Goal: Find contact information

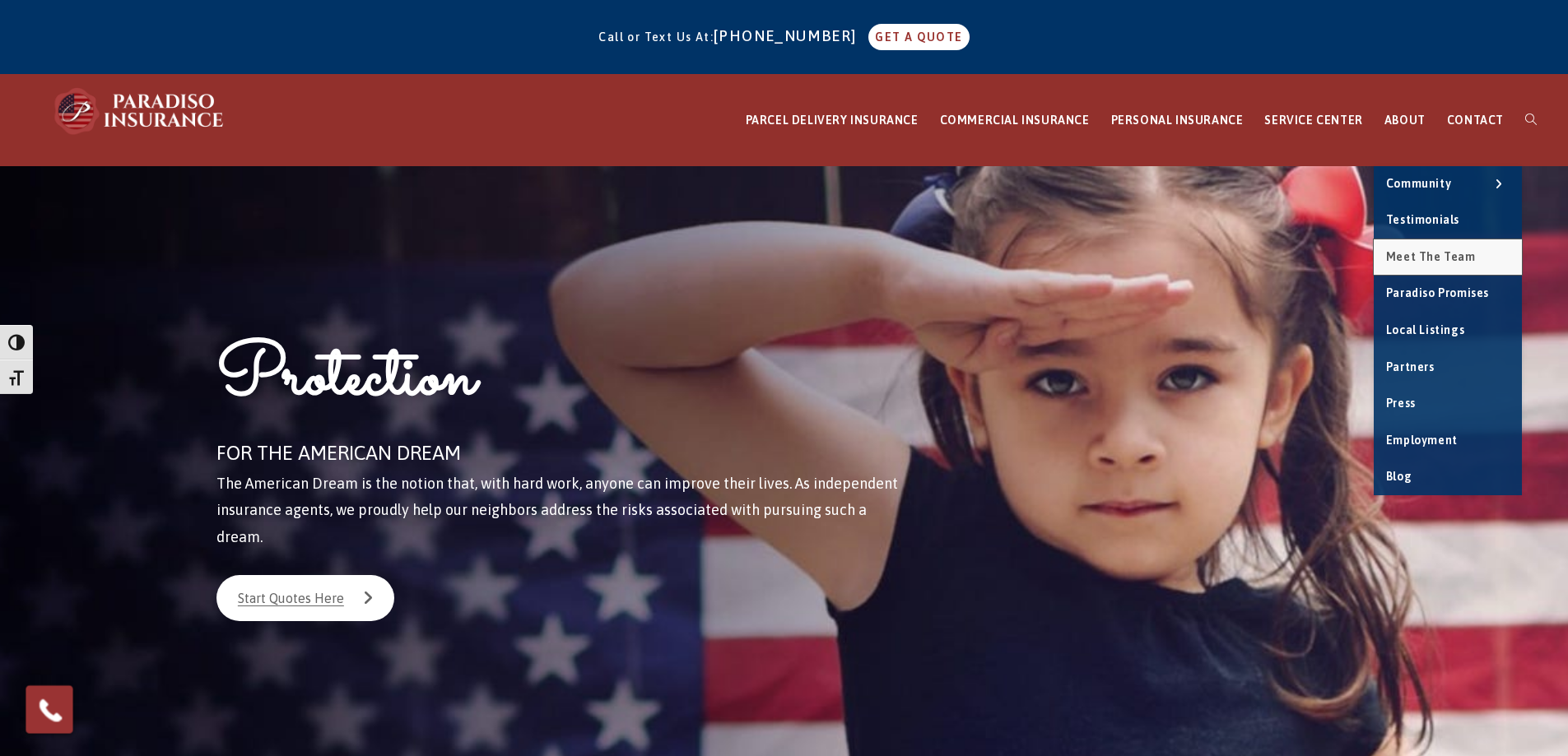
click at [1458, 248] on link "Meet the Team" at bounding box center [1448, 257] width 148 height 36
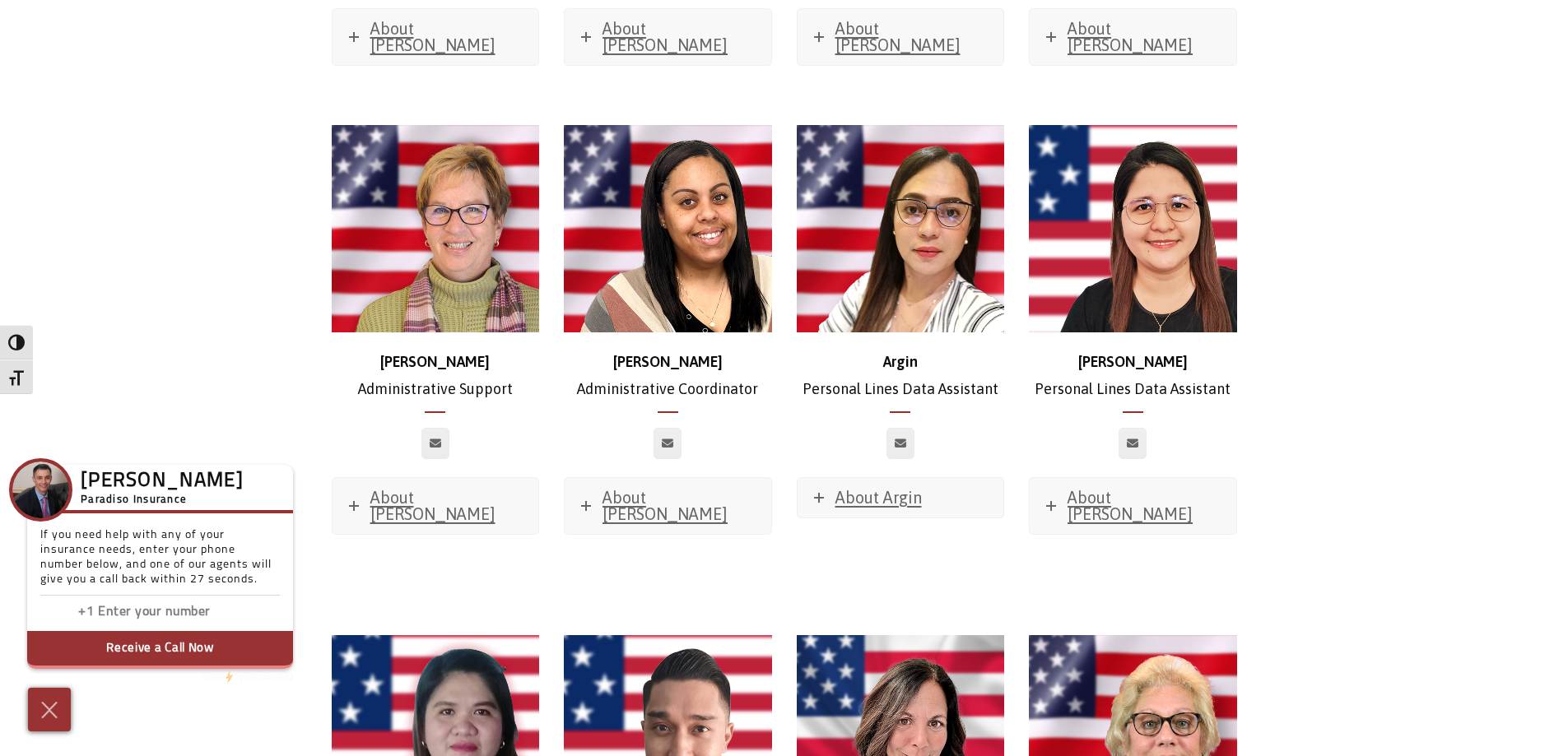
scroll to position [5842, 0]
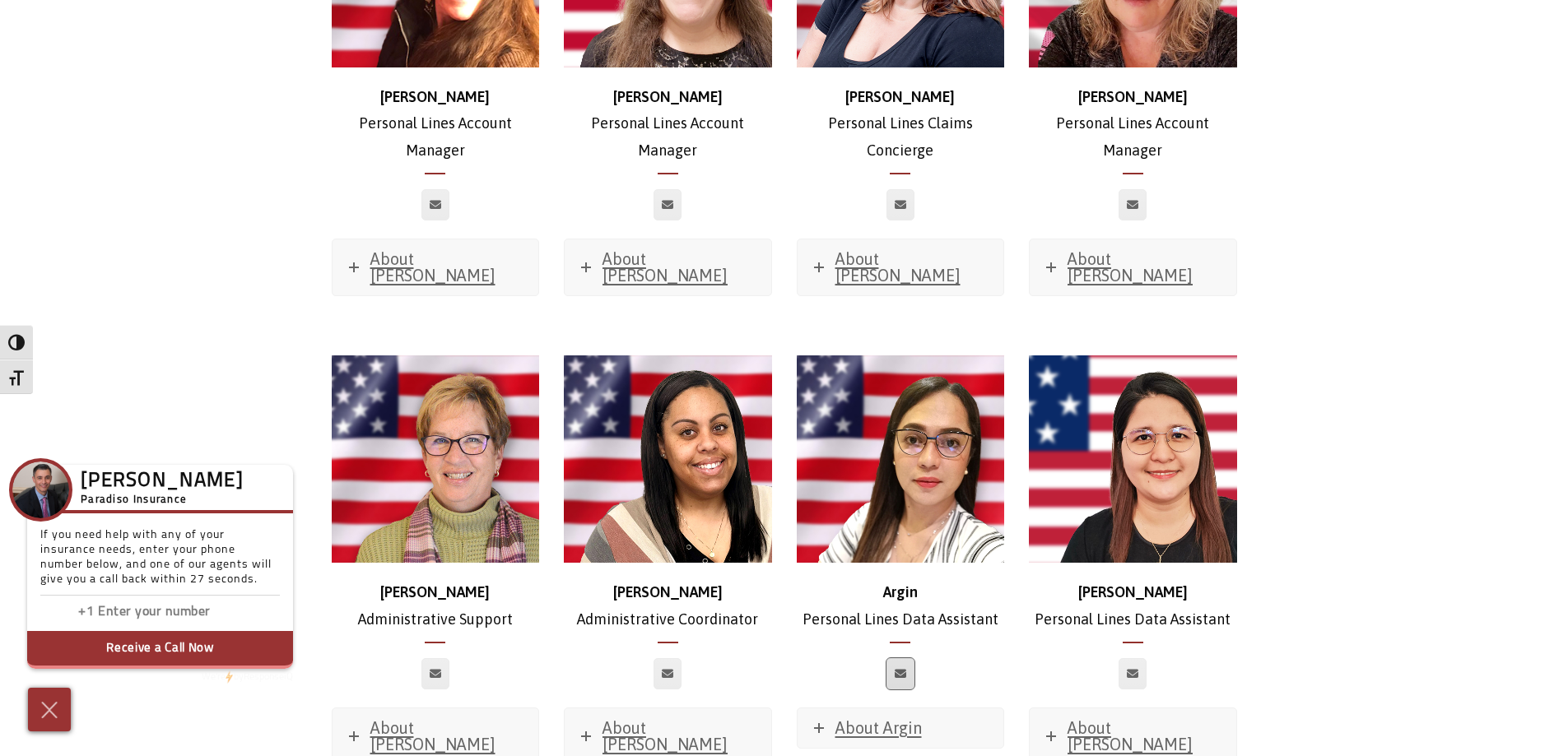
click at [893, 659] on link at bounding box center [900, 674] width 28 height 32
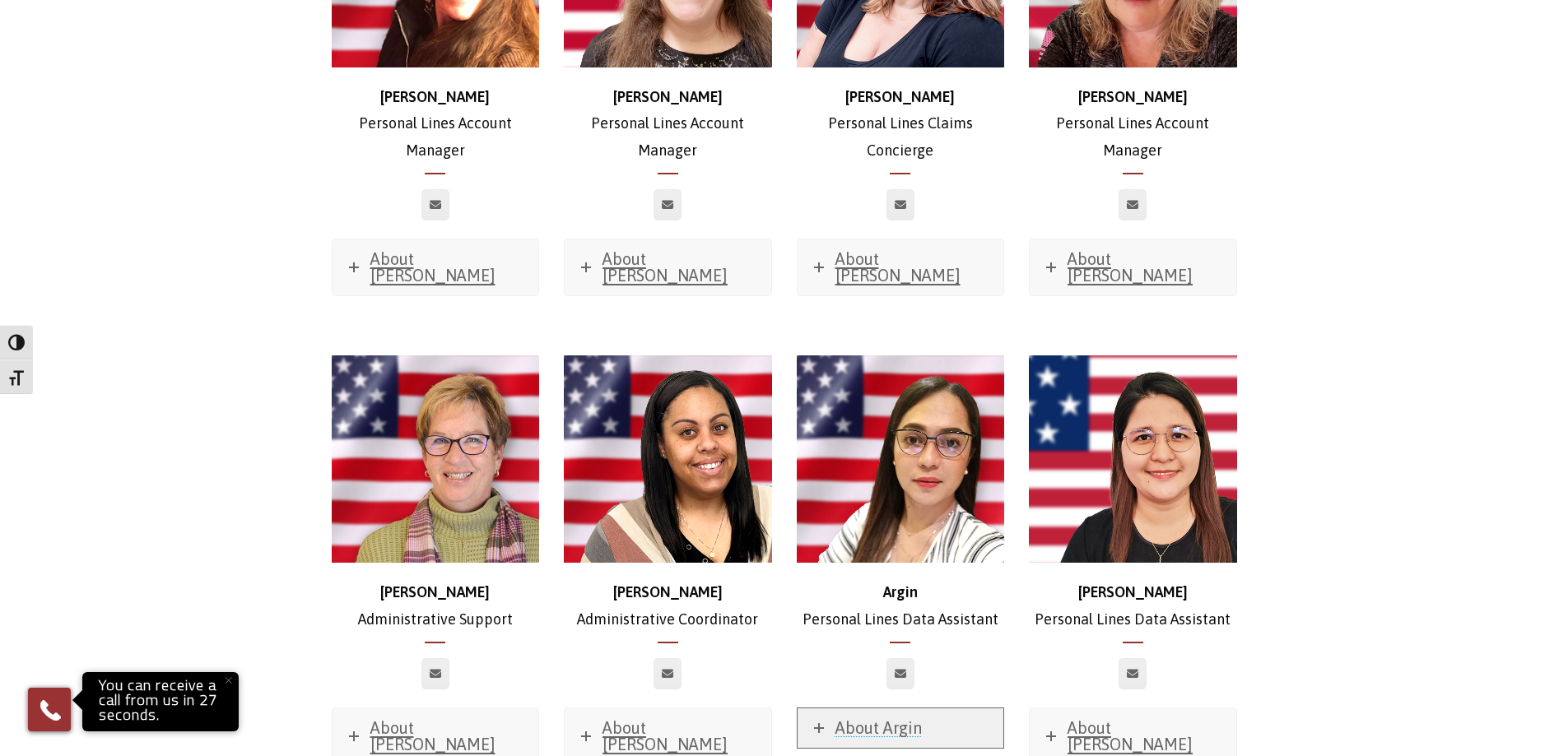
click at [858, 718] on span "About Argin" at bounding box center [878, 728] width 86 height 19
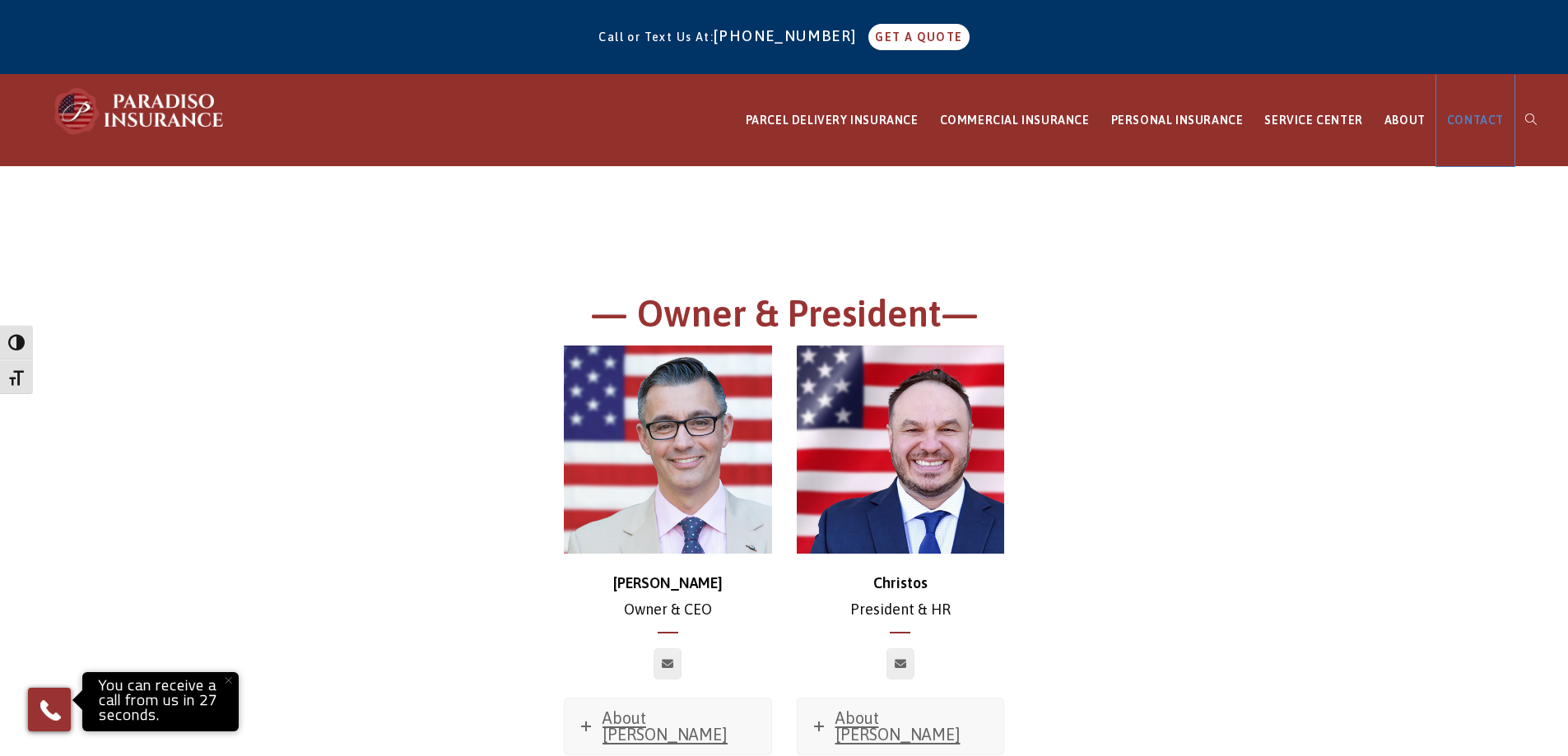
click at [1472, 118] on span "CONTACT" at bounding box center [1475, 119] width 57 height 13
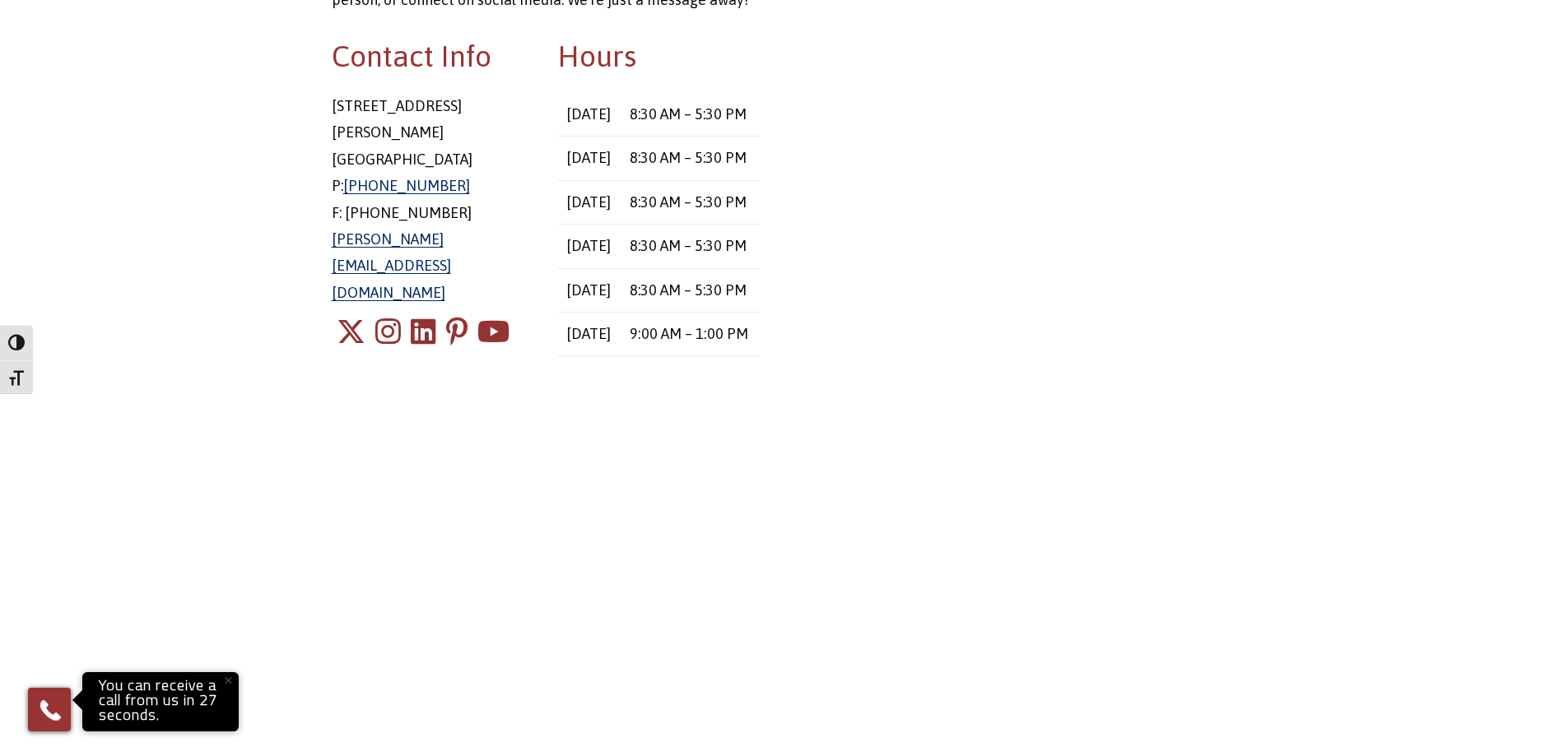
scroll to position [254, 0]
